Goal: Transaction & Acquisition: Purchase product/service

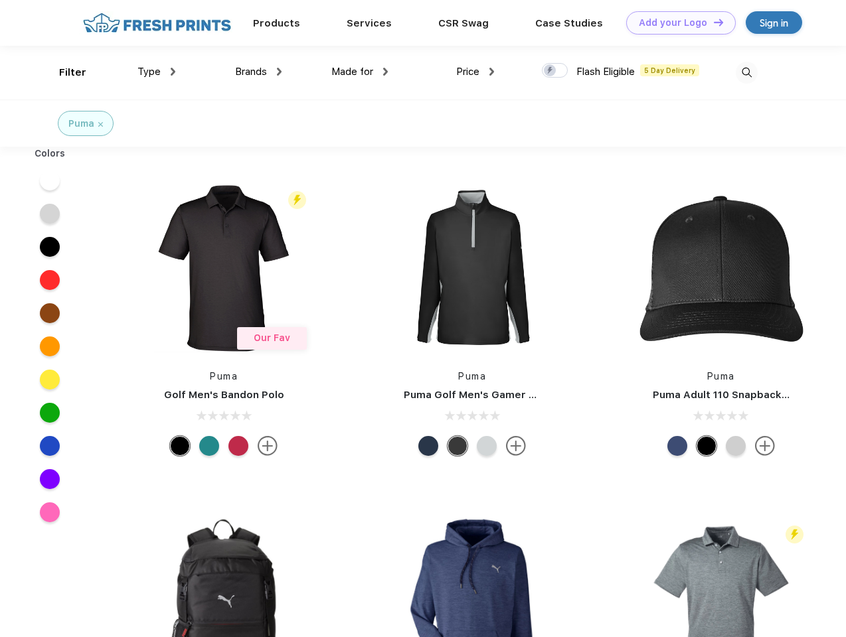
scroll to position [1, 0]
click at [676, 23] on link "Add your Logo Design Tool" at bounding box center [681, 22] width 110 height 23
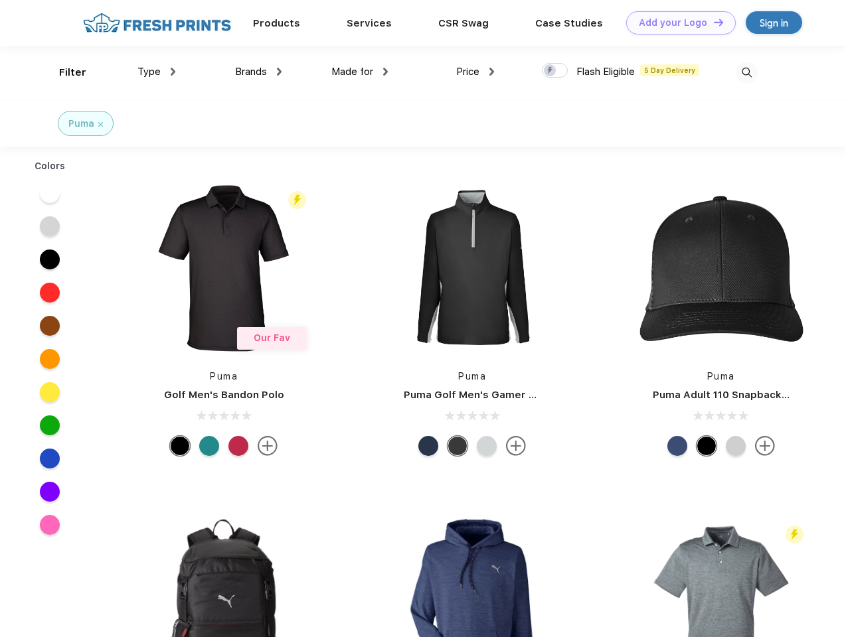
click at [0, 0] on div "Design Tool" at bounding box center [0, 0] width 0 height 0
click at [712, 22] on link "Add your Logo Design Tool" at bounding box center [681, 22] width 110 height 23
click at [64, 72] on div "Filter" at bounding box center [72, 72] width 27 height 15
click at [157, 72] on span "Type" at bounding box center [148, 72] width 23 height 12
click at [258, 72] on span "Brands" at bounding box center [251, 72] width 32 height 12
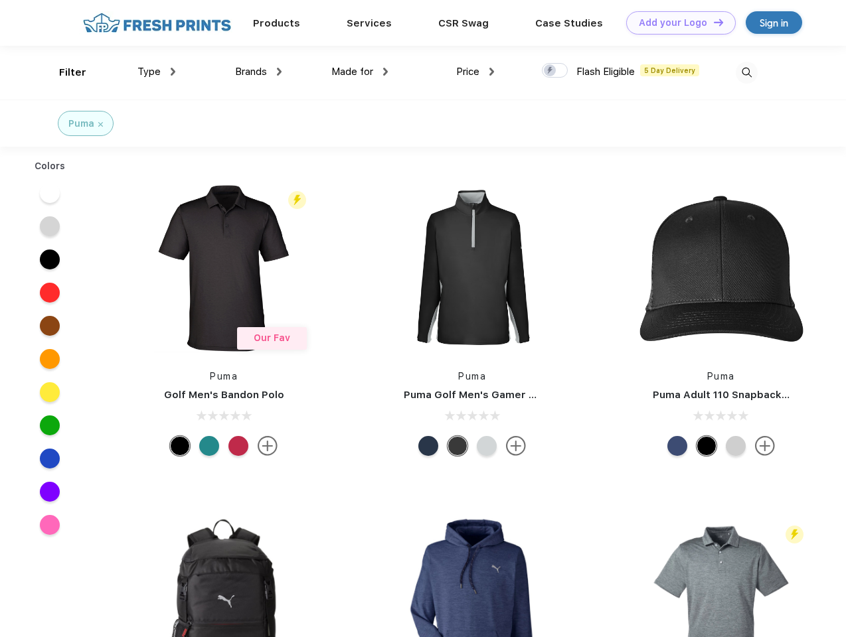
click at [360, 72] on span "Made for" at bounding box center [352, 72] width 42 height 12
click at [475, 72] on span "Price" at bounding box center [467, 72] width 23 height 12
click at [555, 71] on div at bounding box center [555, 70] width 26 height 15
click at [550, 71] on input "checkbox" at bounding box center [546, 66] width 9 height 9
click at [746, 72] on img at bounding box center [747, 73] width 22 height 22
